Goal: Information Seeking & Learning: Learn about a topic

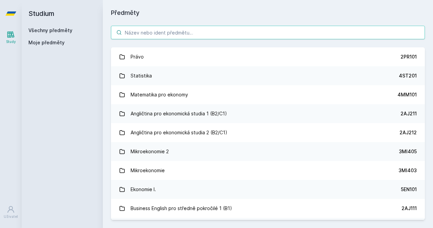
click at [165, 29] on input "search" at bounding box center [268, 33] width 314 height 14
click at [182, 31] on input "search" at bounding box center [268, 33] width 314 height 14
type input "N"
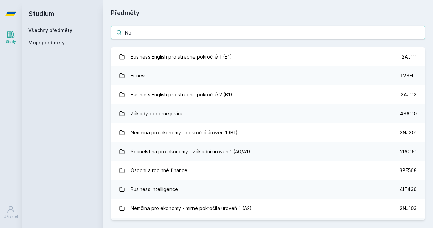
type input "N"
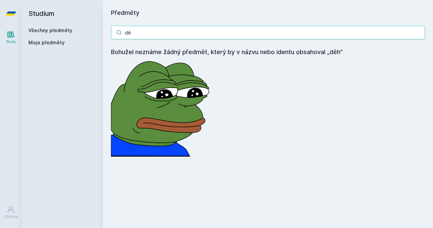
type input "d"
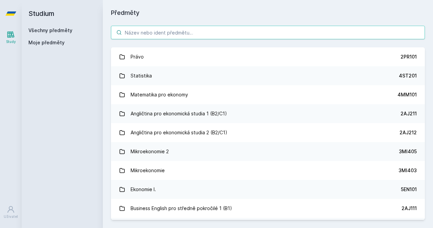
click at [202, 32] on input "search" at bounding box center [268, 33] width 314 height 14
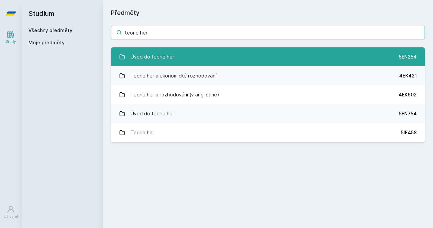
type input "teorie her"
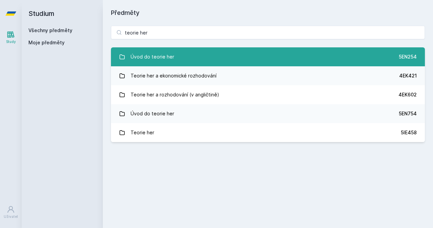
click at [214, 54] on link "Úvod do teorie her 5EN254" at bounding box center [268, 56] width 314 height 19
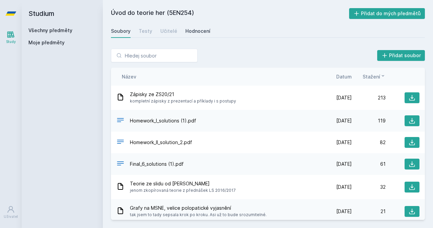
click at [198, 32] on div "Hodnocení" at bounding box center [197, 31] width 25 height 7
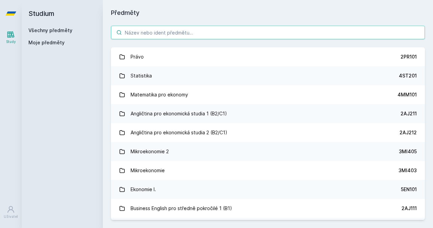
click at [138, 29] on input "search" at bounding box center [268, 33] width 314 height 14
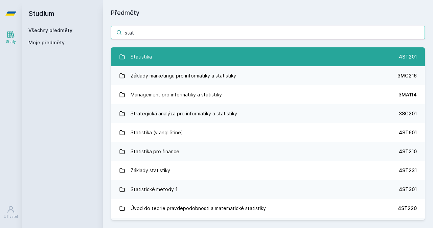
type input "stat"
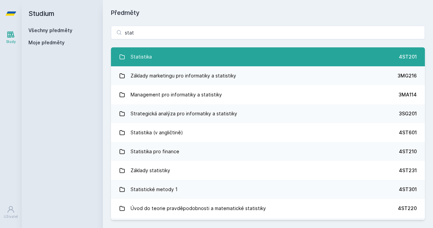
click at [183, 51] on link "Statistika 4ST201" at bounding box center [268, 56] width 314 height 19
